Goal: Browse casually

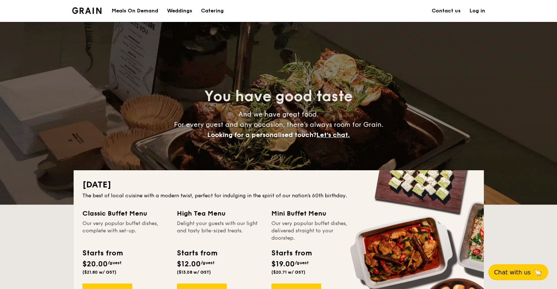
click at [91, 14] on li at bounding box center [89, 11] width 35 height 22
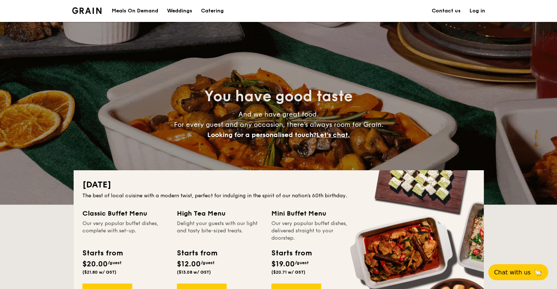
click at [90, 12] on img at bounding box center [87, 10] width 30 height 7
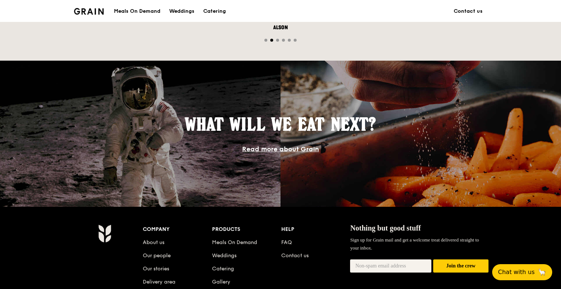
scroll to position [694, 0]
